Goal: Transaction & Acquisition: Book appointment/travel/reservation

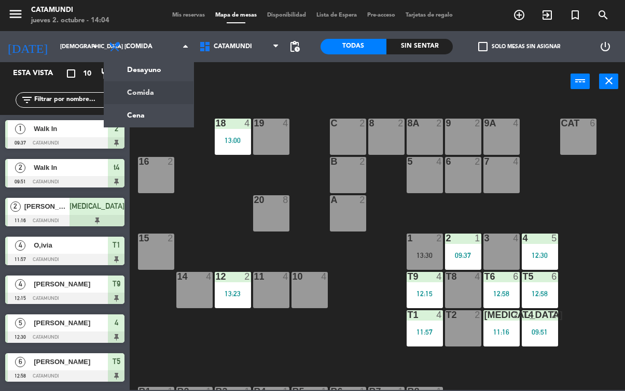
click at [425, 33] on div "Todas Sin sentar" at bounding box center [386, 46] width 132 height 31
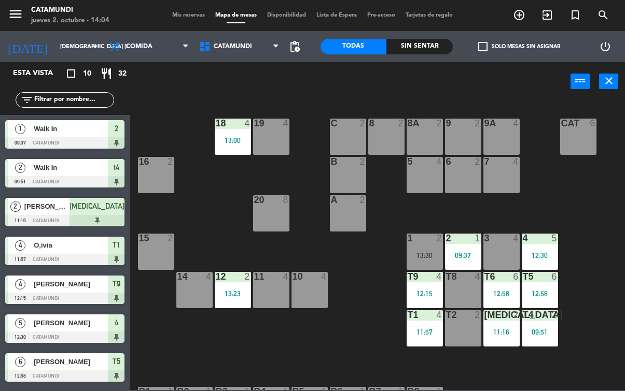
click at [422, 41] on div "Sin sentar" at bounding box center [419, 47] width 66 height 16
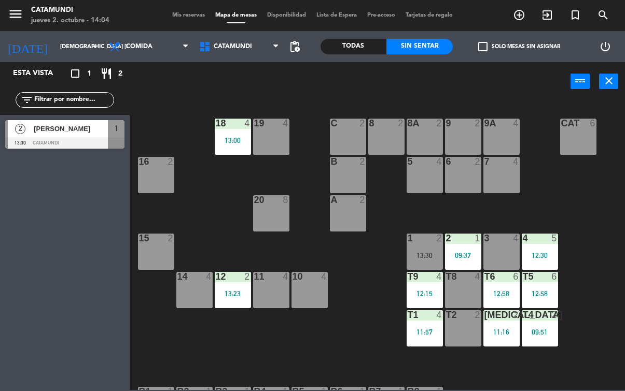
click at [418, 52] on div "Sin sentar" at bounding box center [419, 47] width 66 height 16
click at [352, 39] on div "Todas" at bounding box center [353, 47] width 66 height 16
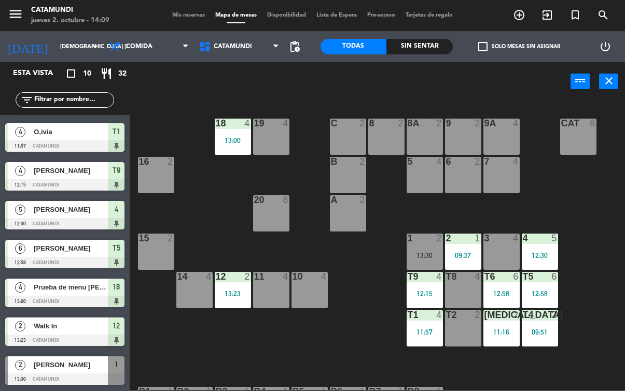
scroll to position [114, 0]
click at [81, 368] on span "[PERSON_NAME]" at bounding box center [71, 365] width 74 height 11
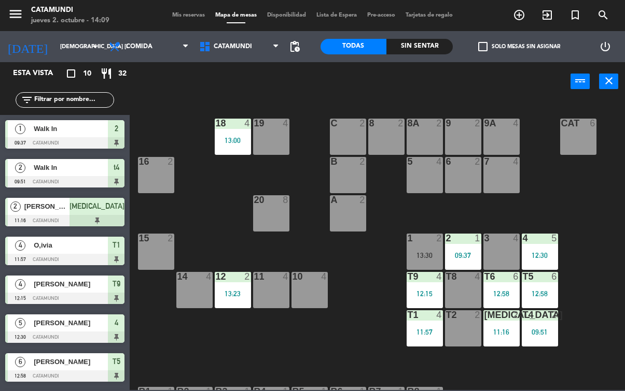
scroll to position [102, 0]
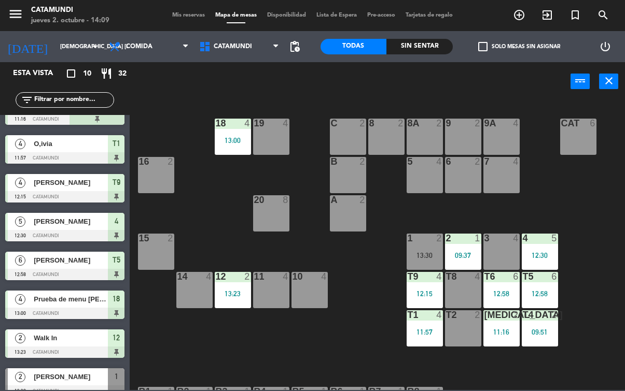
click at [165, 48] on span "Comida" at bounding box center [149, 46] width 90 height 23
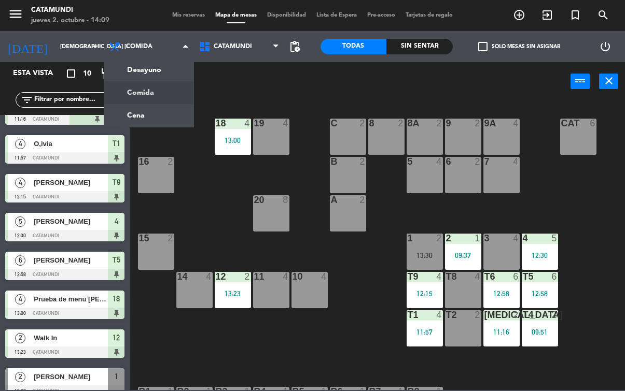
click at [143, 120] on ng-component "menu Catamundi jueves 2. octubre - 14:09 Mis reservas Mapa de mesas Disponibili…" at bounding box center [312, 195] width 625 height 390
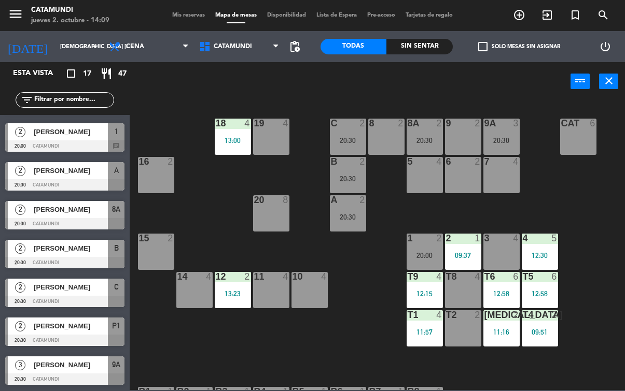
scroll to position [386, 0]
click at [82, 382] on div at bounding box center [64, 379] width 119 height 11
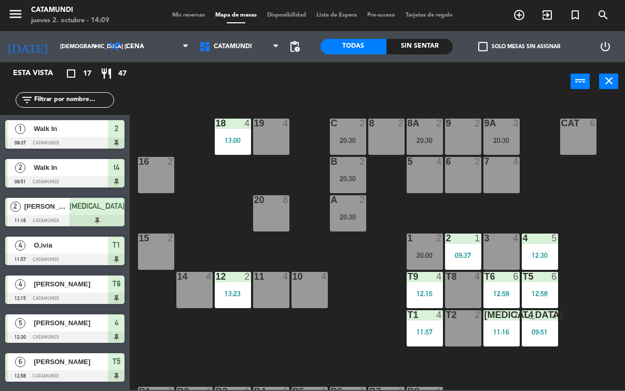
scroll to position [0, 0]
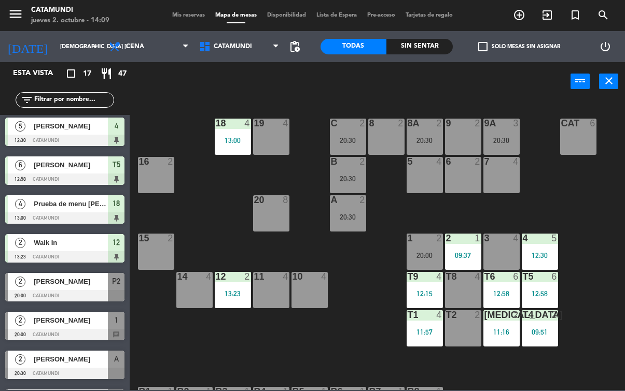
click at [429, 48] on div "Sin sentar" at bounding box center [419, 47] width 66 height 16
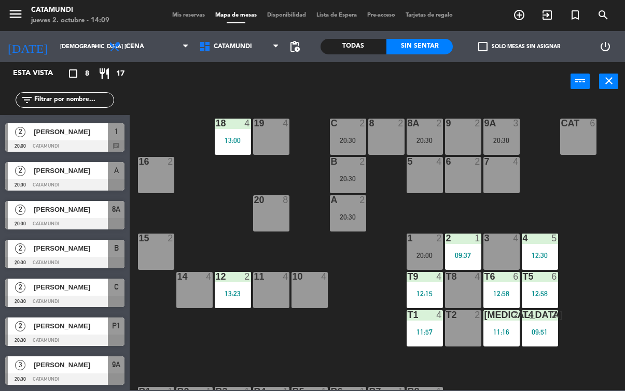
click at [71, 141] on div at bounding box center [64, 146] width 119 height 11
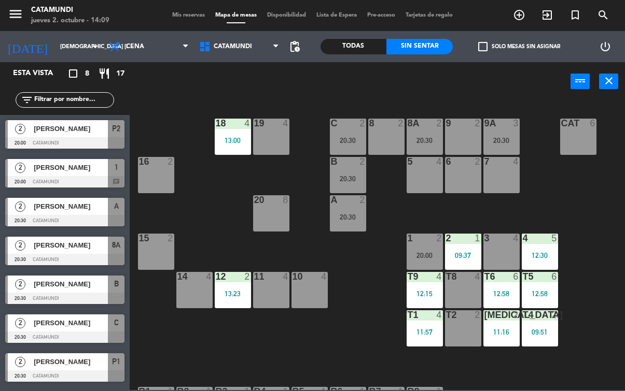
click at [88, 161] on div "[PERSON_NAME]" at bounding box center [70, 167] width 75 height 17
click at [91, 209] on span "[PERSON_NAME]" at bounding box center [71, 206] width 74 height 11
click at [91, 291] on div "[PERSON_NAME]" at bounding box center [70, 284] width 75 height 17
click at [97, 257] on div at bounding box center [64, 259] width 119 height 11
click at [94, 292] on div "[PERSON_NAME]" at bounding box center [70, 284] width 75 height 17
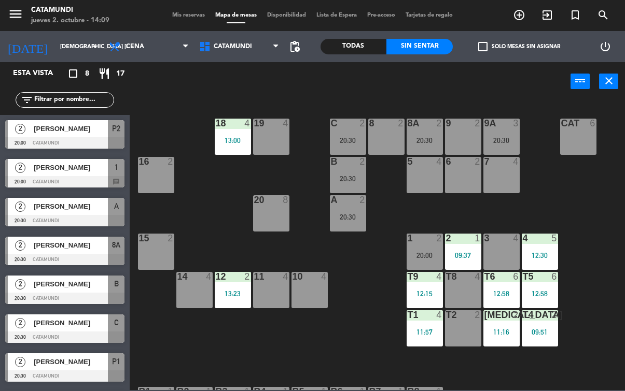
click at [92, 288] on span "[PERSON_NAME]" at bounding box center [71, 284] width 74 height 11
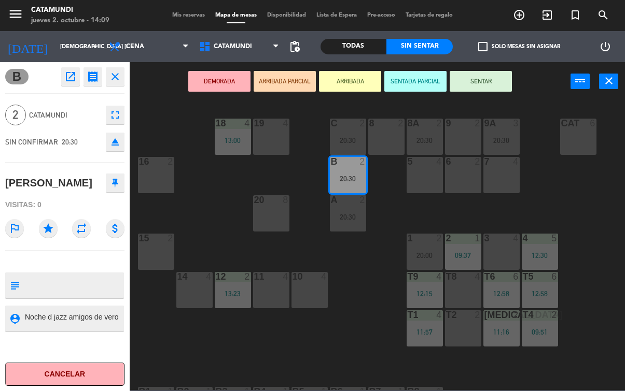
click at [96, 321] on textarea at bounding box center [73, 318] width 99 height 13
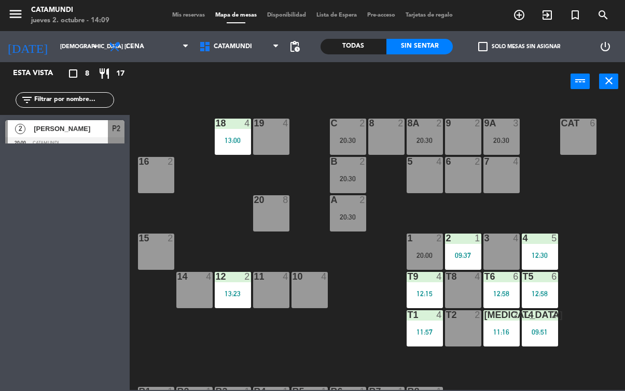
scroll to position [4, 0]
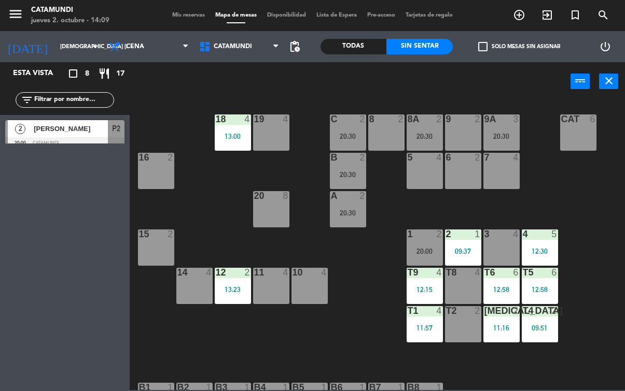
click at [177, 48] on span "Cena" at bounding box center [149, 46] width 90 height 23
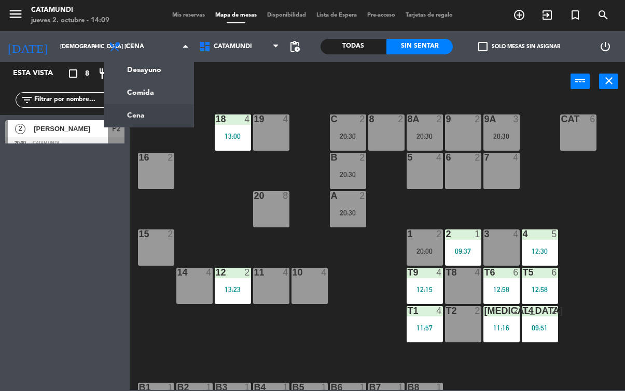
click at [145, 65] on ng-component "menu Catamundi jueves 2. octubre - 14:09 Mis reservas Mapa de mesas Disponibili…" at bounding box center [312, 195] width 625 height 390
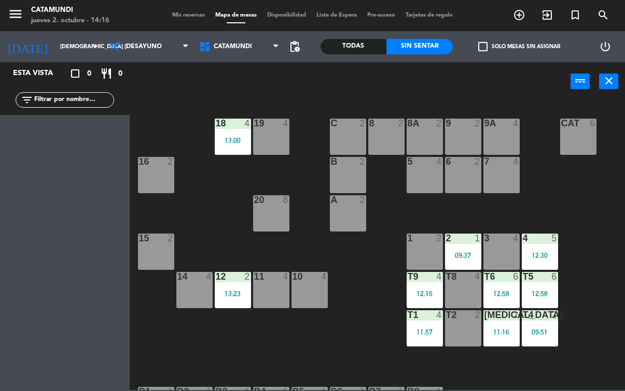
scroll to position [0, 0]
click at [157, 54] on span "Desayuno" at bounding box center [149, 46] width 90 height 23
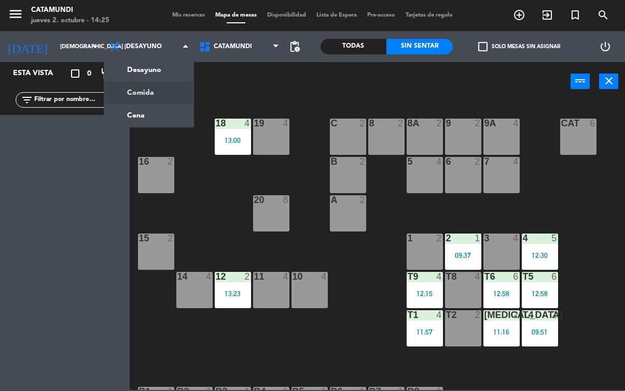
click at [158, 86] on ng-component "menu Catamundi jueves 2. octubre - 14:25 Mis reservas Mapa de mesas Disponibili…" at bounding box center [312, 195] width 625 height 390
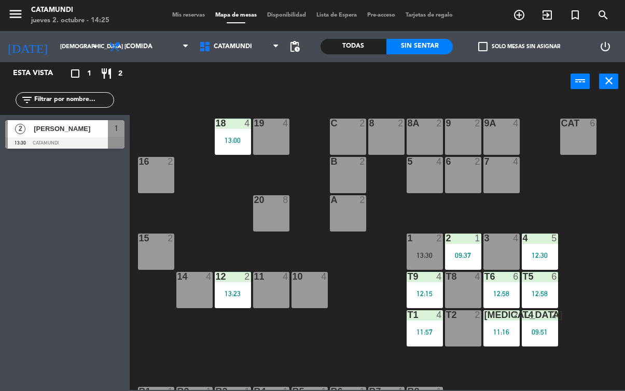
click at [160, 242] on div at bounding box center [155, 238] width 17 height 9
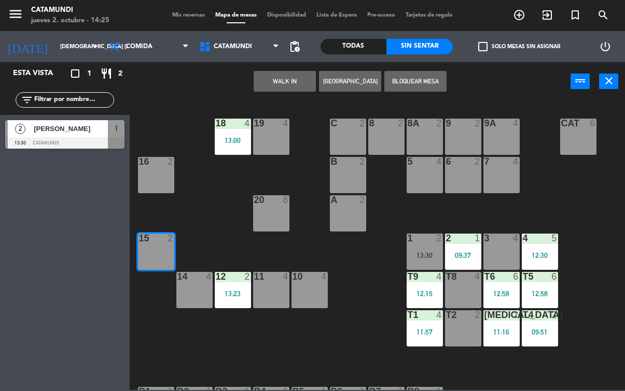
click at [284, 80] on button "WALK IN" at bounding box center [285, 81] width 62 height 21
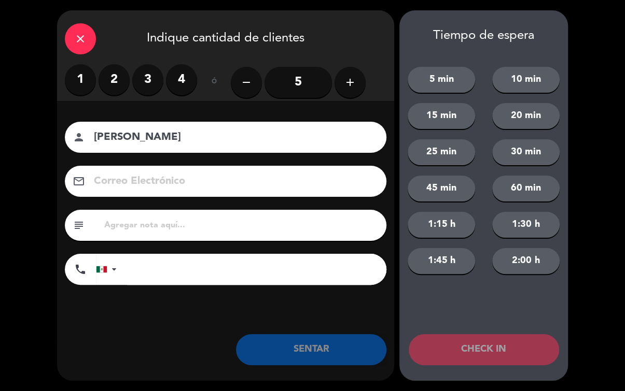
type input "[PERSON_NAME]"
click at [129, 78] on label "2" at bounding box center [114, 79] width 31 height 31
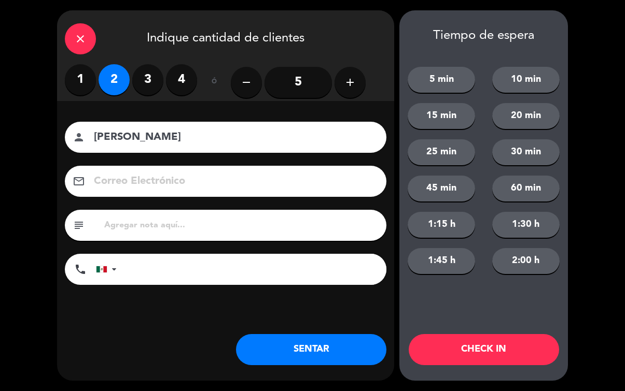
click at [314, 346] on button "SENTAR" at bounding box center [311, 349] width 150 height 31
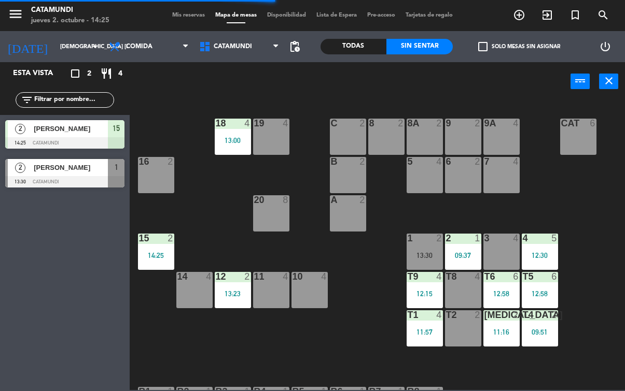
click at [413, 326] on div "T1 4 11:57" at bounding box center [425, 329] width 36 height 36
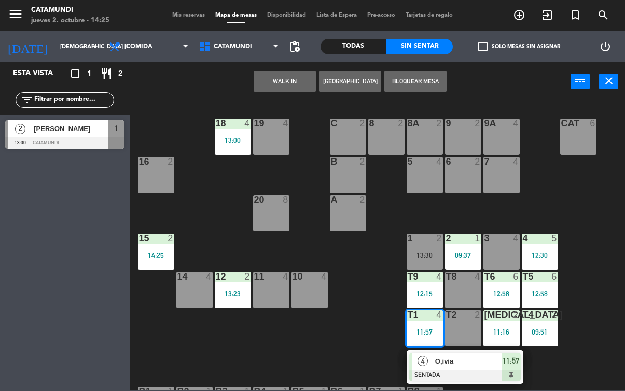
click at [511, 371] on div at bounding box center [464, 375] width 111 height 11
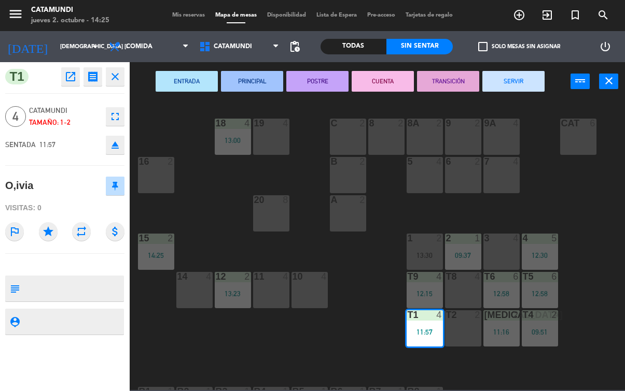
click at [517, 76] on button "SERVIR" at bounding box center [513, 81] width 62 height 21
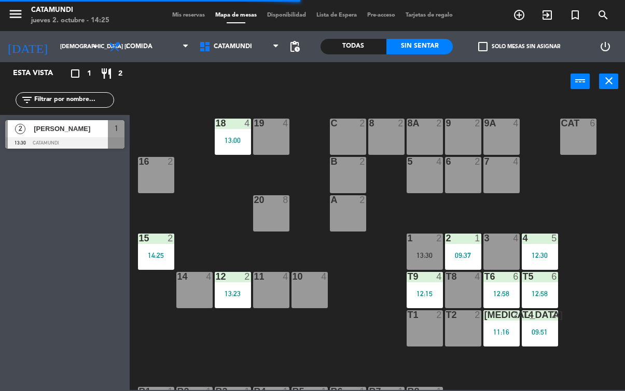
click at [542, 327] on div "t4 2 09:51" at bounding box center [540, 329] width 36 height 36
click at [618, 349] on div "19 4 18 4 13:00 9 2 8 2 9A 4 8A 2 C 2 Cat 6 16 2 6 2 5 4 7 4 B 2 20 8 A 2 3 4 1…" at bounding box center [380, 245] width 489 height 290
click at [523, 326] on div "t4 2 09:51" at bounding box center [540, 329] width 36 height 36
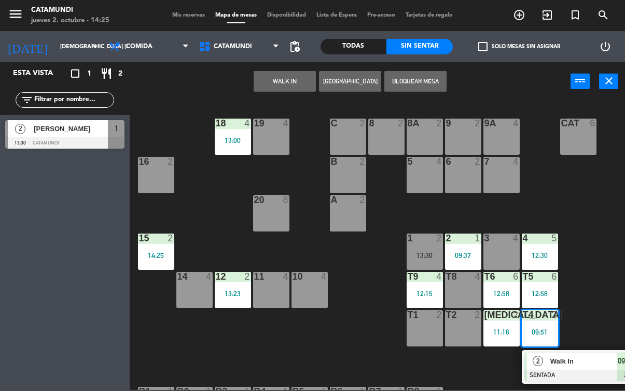
click at [620, 362] on span "09:51" at bounding box center [626, 361] width 17 height 12
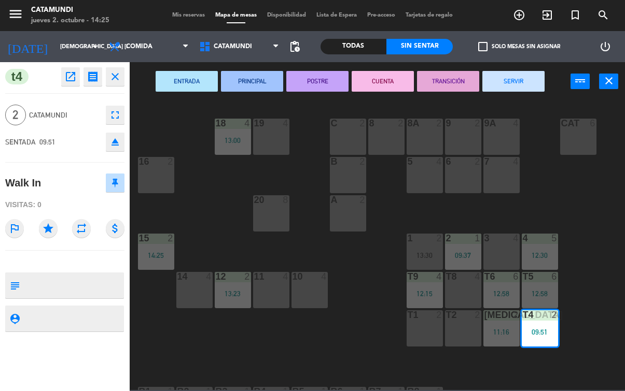
click at [529, 81] on button "SERVIR" at bounding box center [513, 81] width 62 height 21
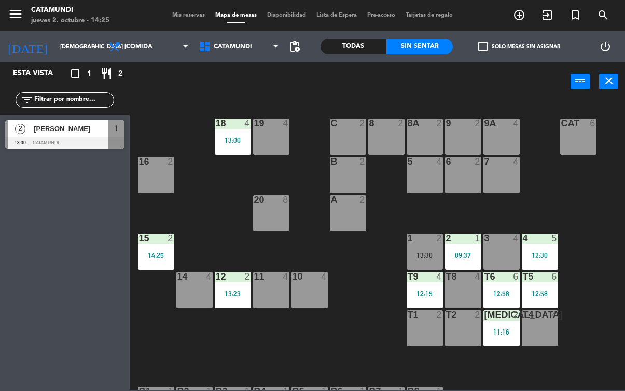
click at [497, 296] on div "12:58" at bounding box center [501, 293] width 36 height 7
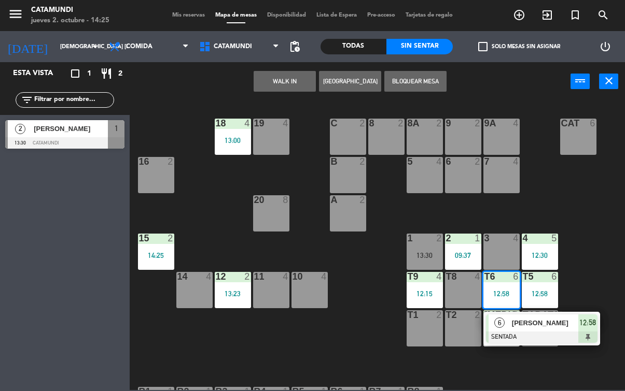
click at [578, 328] on div "12:58" at bounding box center [587, 323] width 19 height 17
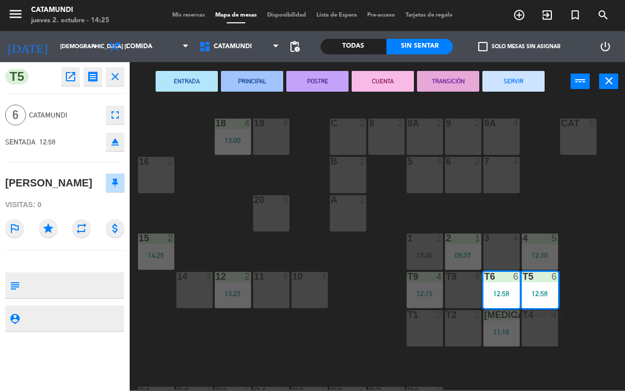
click at [506, 78] on button "SERVIR" at bounding box center [513, 81] width 62 height 21
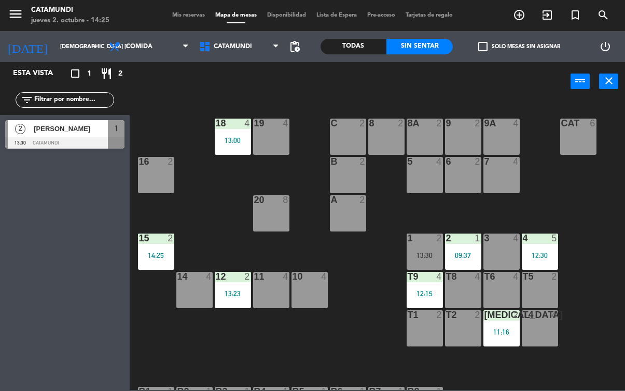
click at [535, 254] on div "12:30" at bounding box center [540, 255] width 36 height 7
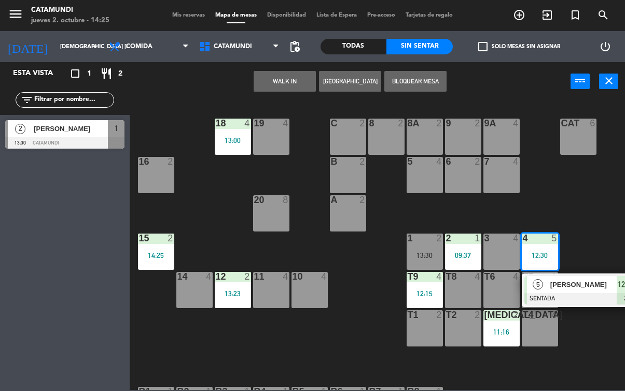
click at [606, 290] on span "[PERSON_NAME]" at bounding box center [583, 284] width 66 height 11
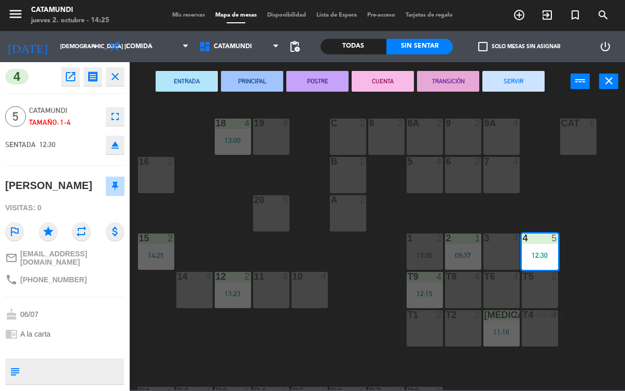
click at [511, 72] on button "SERVIR" at bounding box center [513, 81] width 62 height 21
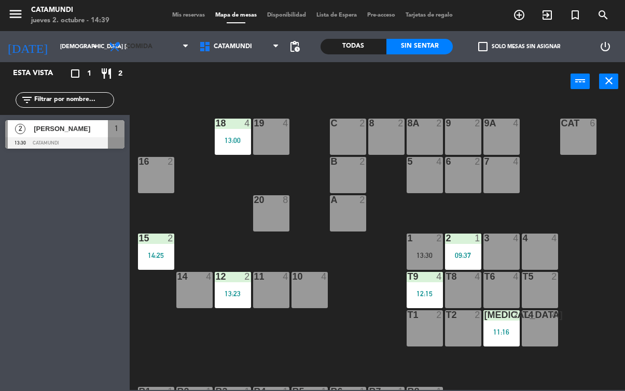
click at [162, 54] on span "Comida" at bounding box center [149, 46] width 90 height 23
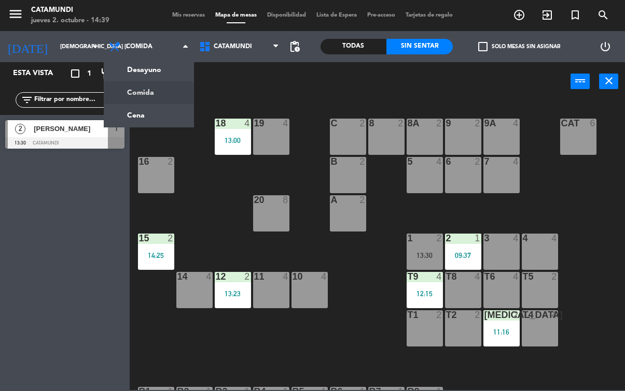
click at [108, 306] on div "Esta vista crop_square 1 restaurant 2 filter_list 2 [PERSON_NAME] 13:30 Catamun…" at bounding box center [65, 226] width 130 height 329
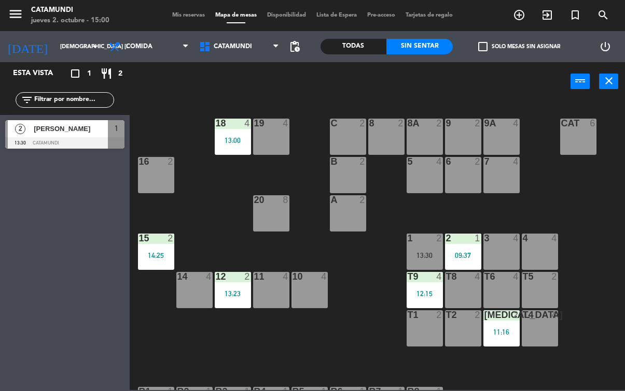
click at [341, 40] on div "Todas" at bounding box center [353, 47] width 66 height 16
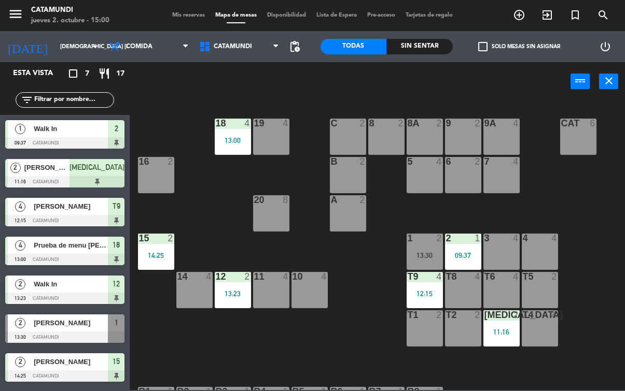
click at [79, 337] on div at bounding box center [64, 337] width 119 height 11
click at [228, 286] on div "12 2 13:23" at bounding box center [233, 290] width 36 height 36
click at [148, 339] on div "19 4 18 4 13:00 9 2 8 2 9A 4 8A 2 C 2 Cat 6 16 2 6 2 5 4 7 4 B 2 20 8 A 2 3 4 1…" at bounding box center [380, 245] width 489 height 290
click at [145, 248] on div "15 2 14:25" at bounding box center [156, 252] width 36 height 36
click at [171, 350] on div "19 4 18 4 13:00 9 2 8 2 9A 4 8A 2 C 2 Cat 6 16 2 6 2 5 4 7 4 B 2 20 8 A 2 3 4 1…" at bounding box center [380, 245] width 489 height 290
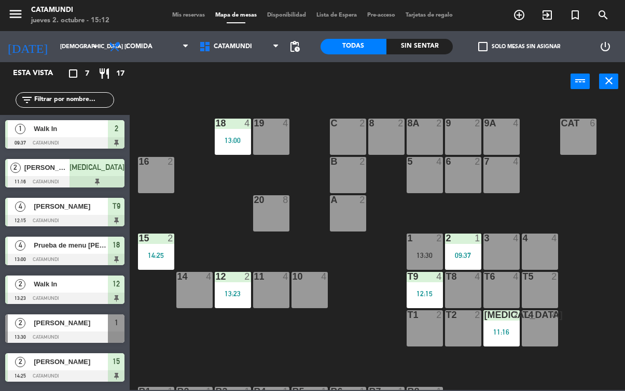
click at [165, 50] on span "Comida" at bounding box center [149, 46] width 90 height 23
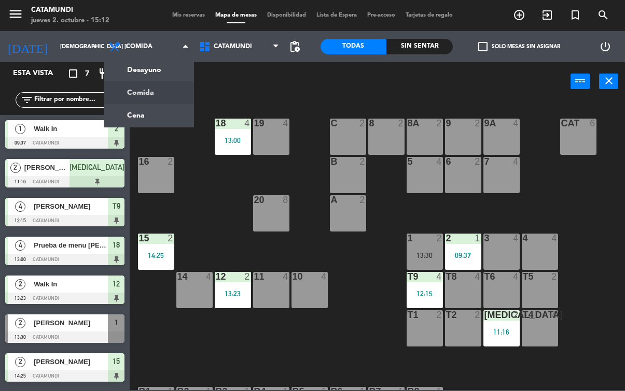
click at [163, 116] on ng-component "menu Catamundi jueves 2. octubre - 15:12 Mis reservas Mapa de mesas Disponibili…" at bounding box center [312, 195] width 625 height 390
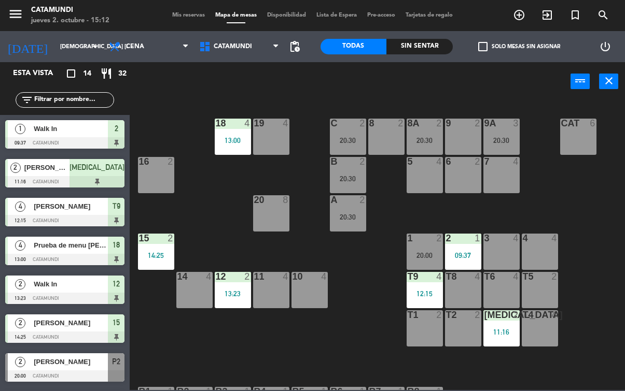
click at [418, 50] on div "Sin sentar" at bounding box center [419, 47] width 66 height 16
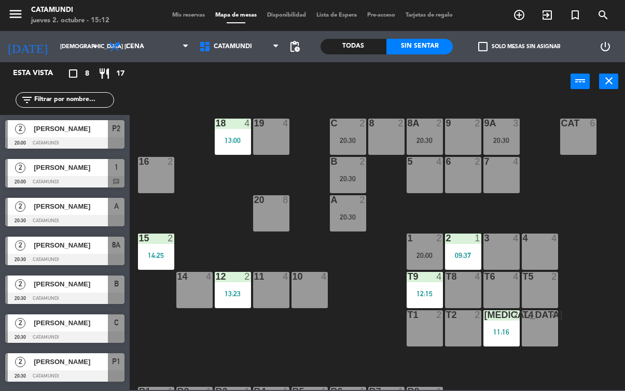
click at [78, 213] on div "[PERSON_NAME]" at bounding box center [70, 206] width 75 height 17
click at [89, 169] on span "[PERSON_NAME]" at bounding box center [71, 167] width 74 height 11
click at [70, 146] on div at bounding box center [64, 142] width 119 height 11
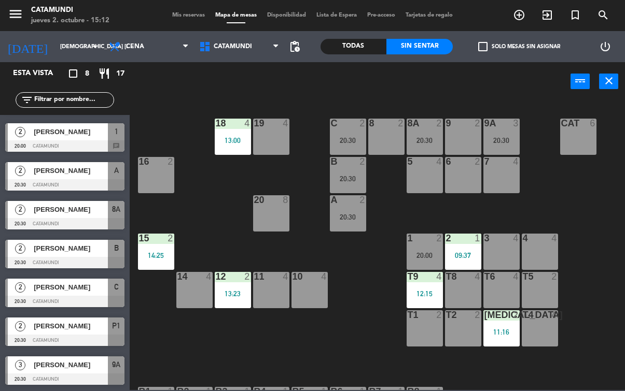
scroll to position [36, 0]
click at [77, 358] on div "[PERSON_NAME]" at bounding box center [70, 365] width 75 height 17
click at [83, 333] on div "[PERSON_NAME]" at bounding box center [70, 326] width 75 height 17
click at [95, 288] on span "[PERSON_NAME]" at bounding box center [71, 287] width 74 height 11
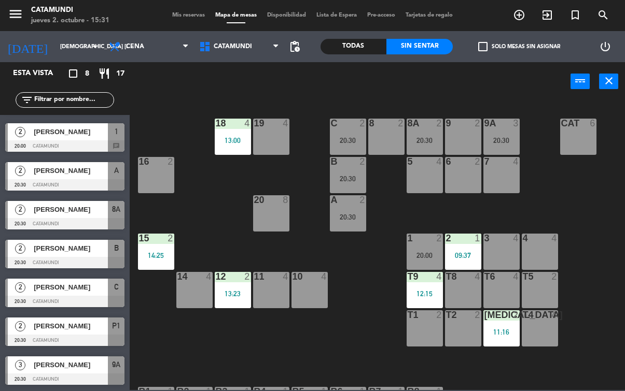
click at [521, 16] on icon "add_circle_outline" at bounding box center [519, 15] width 12 height 12
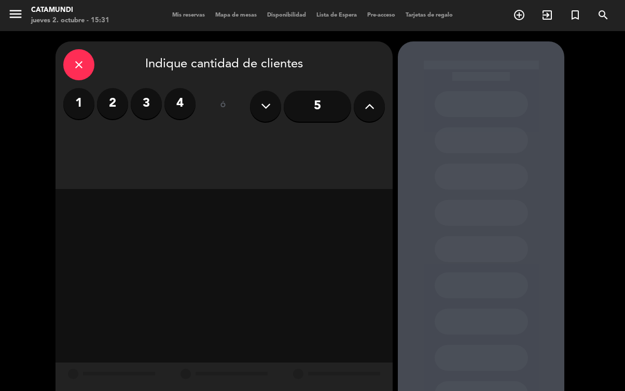
click at [372, 110] on icon at bounding box center [370, 107] width 10 height 16
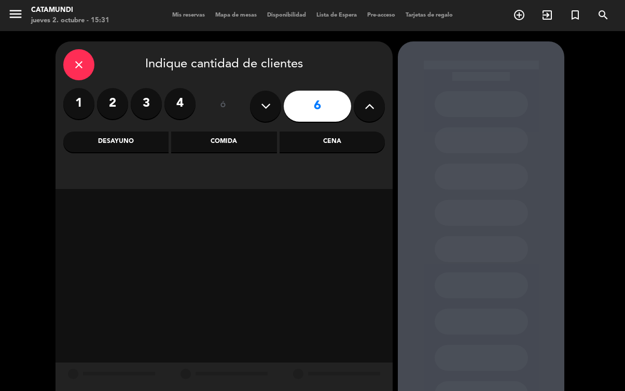
click at [118, 139] on div "Desayuno" at bounding box center [115, 142] width 105 height 21
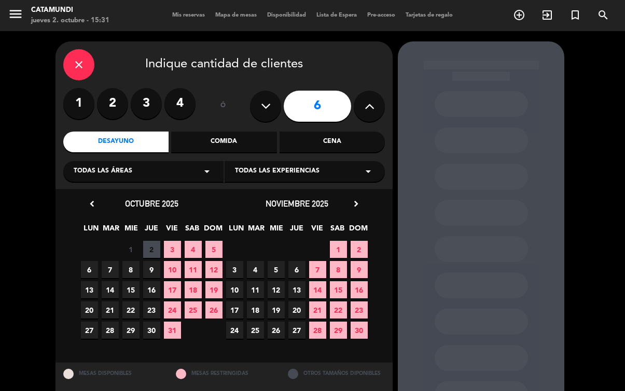
click at [108, 274] on span "7" at bounding box center [110, 269] width 17 height 17
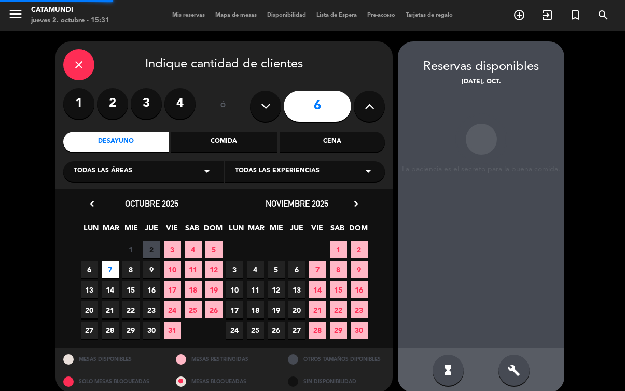
scroll to position [41, 0]
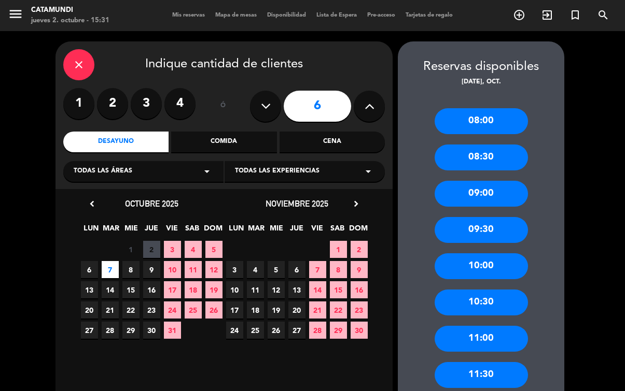
click at [489, 217] on div "09:30" at bounding box center [481, 230] width 93 height 26
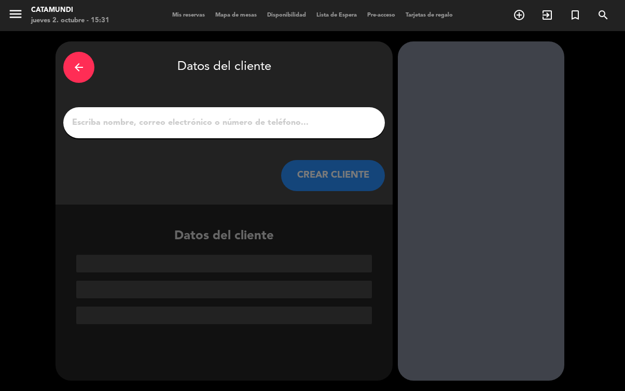
click at [215, 116] on input "1" at bounding box center [224, 123] width 306 height 15
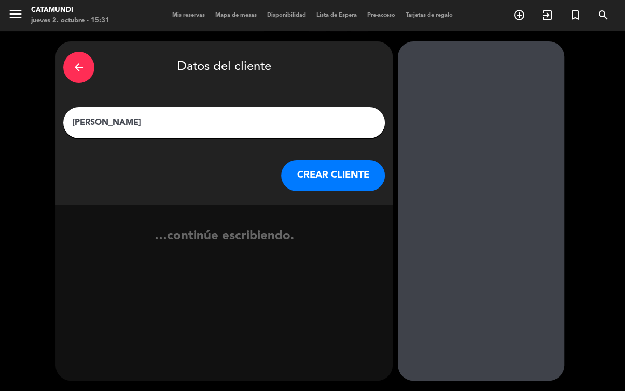
type input "[PERSON_NAME]"
click at [360, 160] on button "CREAR CLIENTE" at bounding box center [333, 175] width 104 height 31
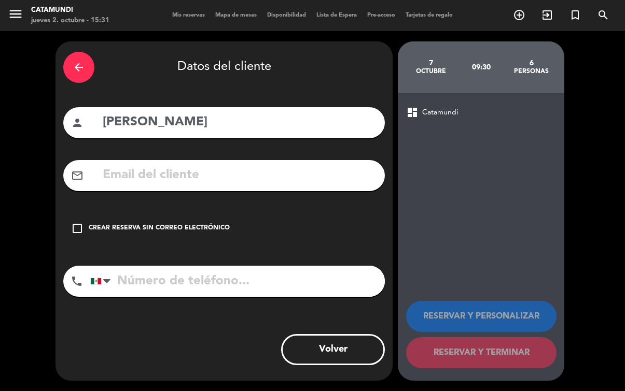
click at [82, 222] on icon "check_box_outline_blank" at bounding box center [77, 228] width 12 height 12
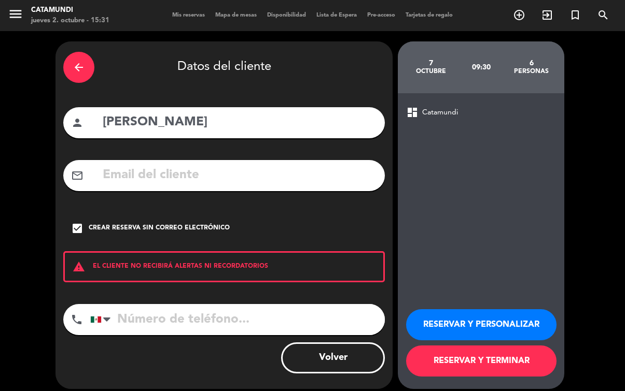
click at [181, 304] on input "tel" at bounding box center [237, 319] width 295 height 31
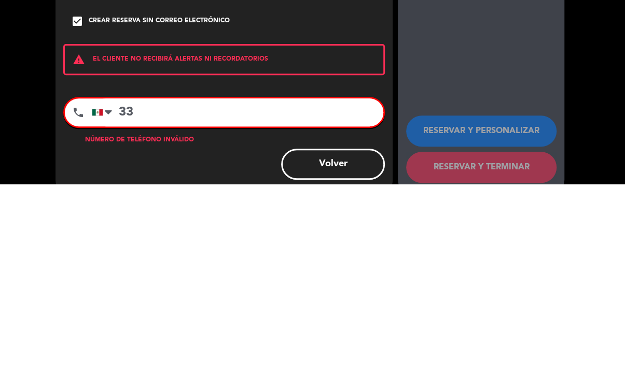
type input "3"
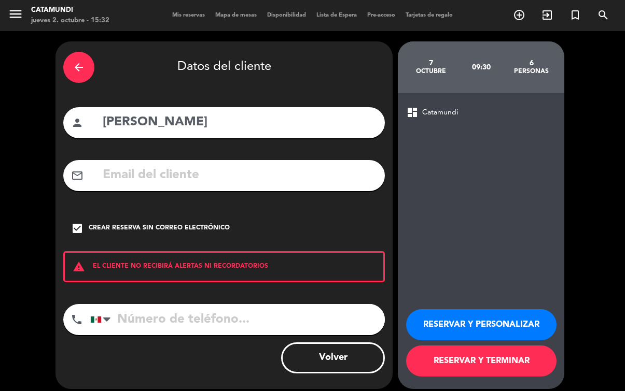
scroll to position [44, 0]
click at [200, 304] on input "tel" at bounding box center [237, 319] width 295 height 31
type input "3311330570"
click at [497, 355] on button "RESERVAR Y TERMINAR" at bounding box center [481, 361] width 150 height 31
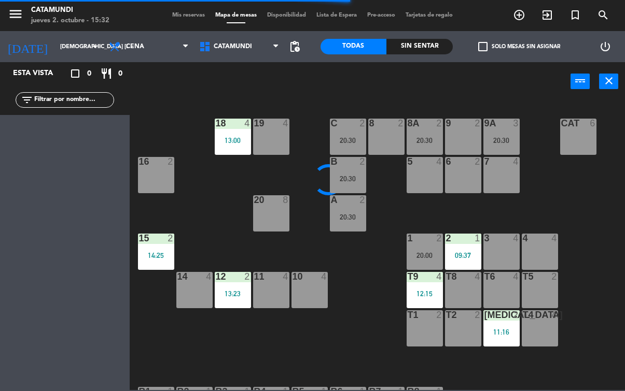
click at [55, 49] on input "[DEMOGRAPHIC_DATA] [DATE]" at bounding box center [94, 46] width 78 height 17
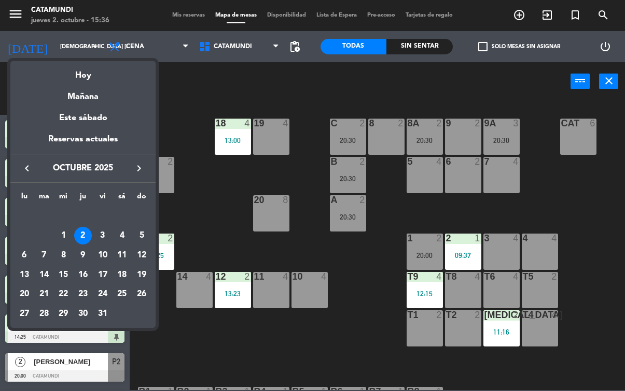
click at [382, 337] on div at bounding box center [312, 195] width 625 height 391
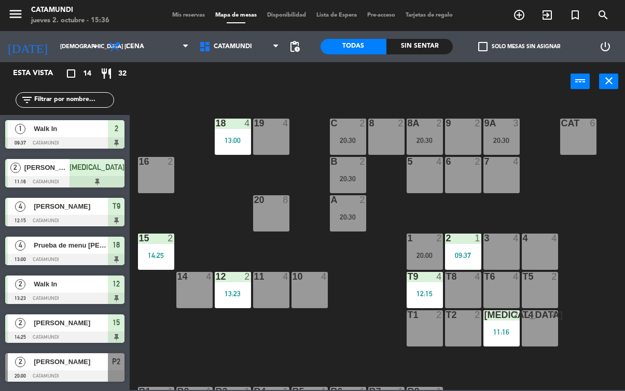
click at [370, 312] on div "19 4 18 4 13:00 9 2 8 2 9A 3 20:30 8A 2 20:30 C 2 20:30 Cat 6 16 2 6 2 5 4 7 4 …" at bounding box center [380, 245] width 489 height 290
